Goal: Transaction & Acquisition: Subscribe to service/newsletter

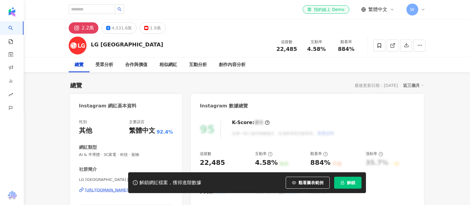
click at [307, 184] on span "觀看圖表範例" at bounding box center [310, 182] width 25 height 5
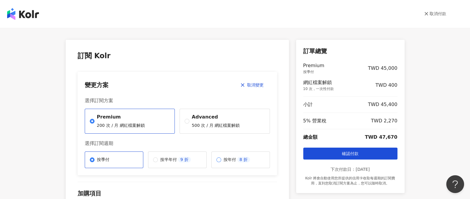
click at [223, 160] on p "按年付" at bounding box center [229, 160] width 12 height 6
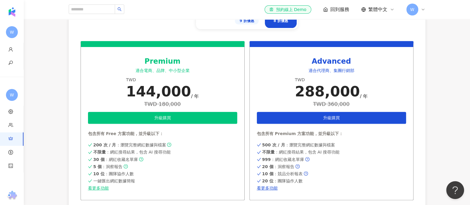
scroll to position [297, 0]
